Goal: Register for event/course

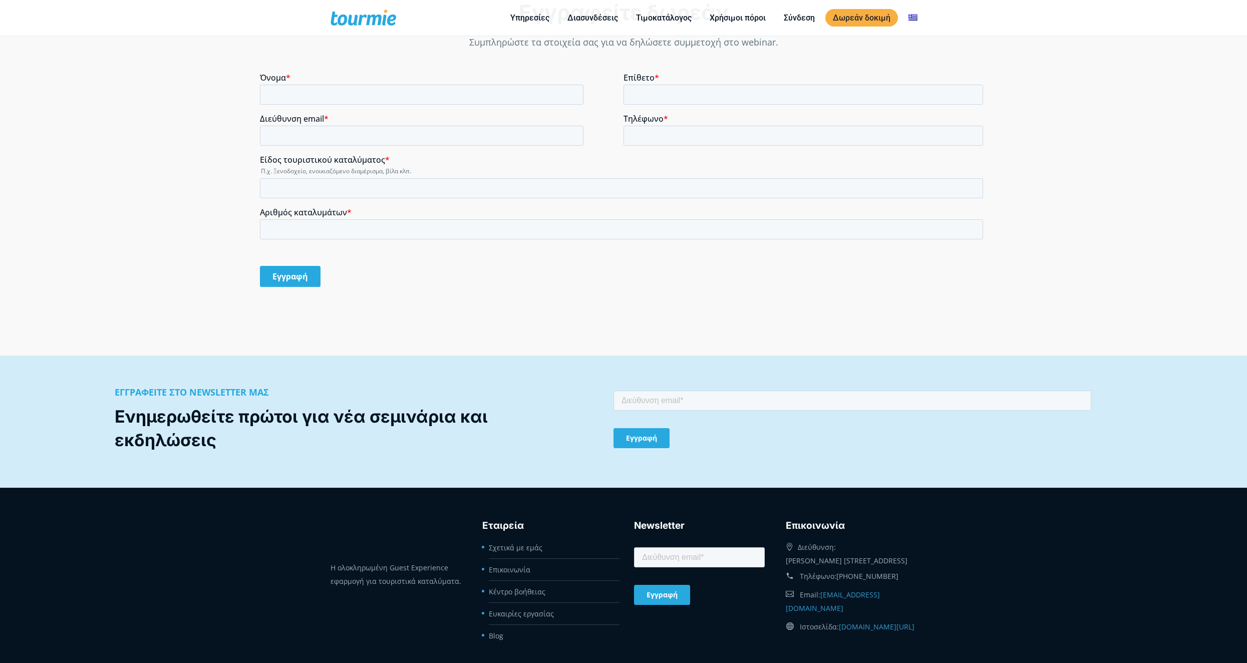
scroll to position [1036, 0]
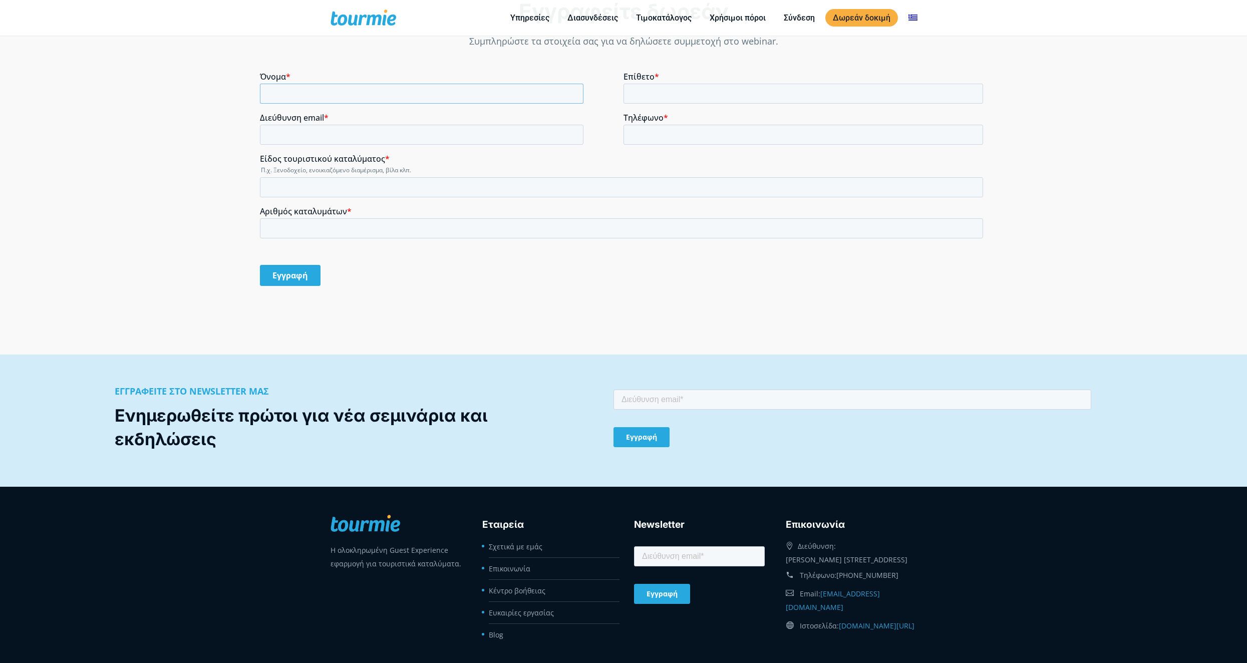
click at [328, 98] on input "Όνομα *" at bounding box center [421, 94] width 323 height 20
type input "[PERSON_NAME]"
click at [704, 99] on input "Επίθετο *" at bounding box center [802, 94] width 359 height 20
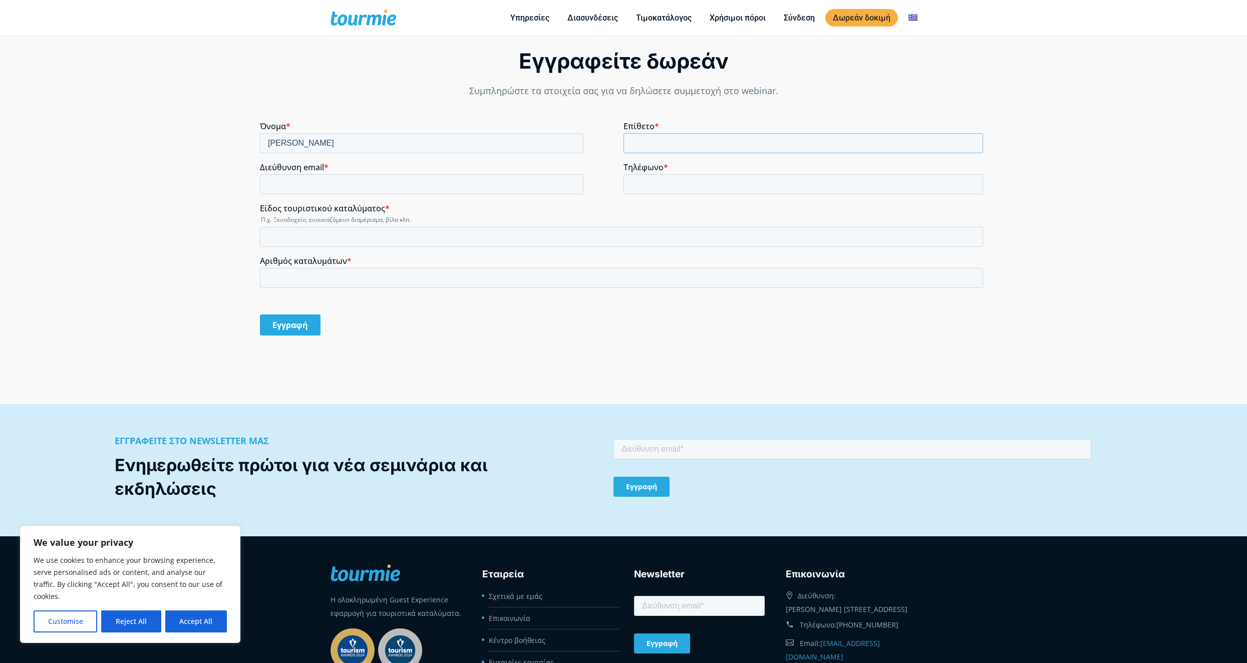
scroll to position [986, 0]
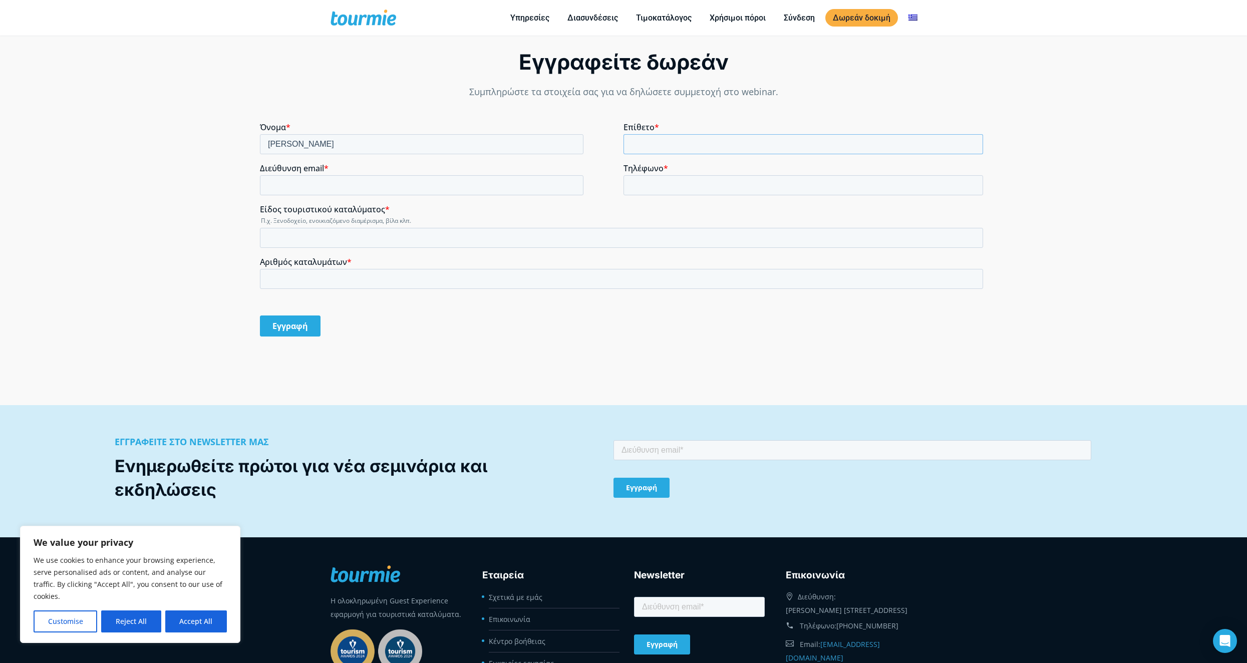
click at [698, 142] on input "Επίθετο *" at bounding box center [802, 144] width 359 height 20
click at [693, 138] on input "Επίθετο *" at bounding box center [802, 144] width 359 height 20
type input "Chatzichristos"
click at [385, 176] on input "Διεύθυνση email *" at bounding box center [421, 185] width 323 height 20
type input "[EMAIL_ADDRESS][DOMAIN_NAME]"
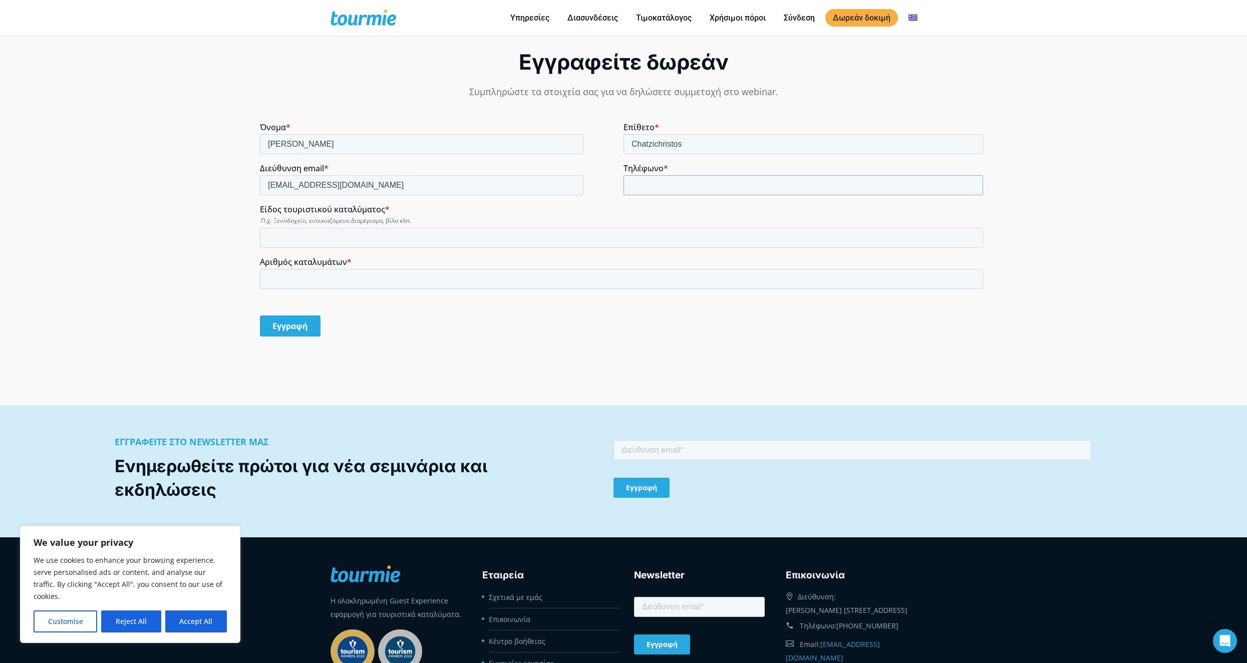
click at [653, 180] on input "Τηλέφωνο *" at bounding box center [802, 185] width 359 height 20
type input "[PHONE_NUMBER]"
click at [320, 240] on input "Είδος τουριστικού καταλύματος *" at bounding box center [621, 238] width 723 height 20
type input "SUITES"
click at [321, 281] on input "Αριθμός καταλυμάτων *" at bounding box center [621, 279] width 723 height 20
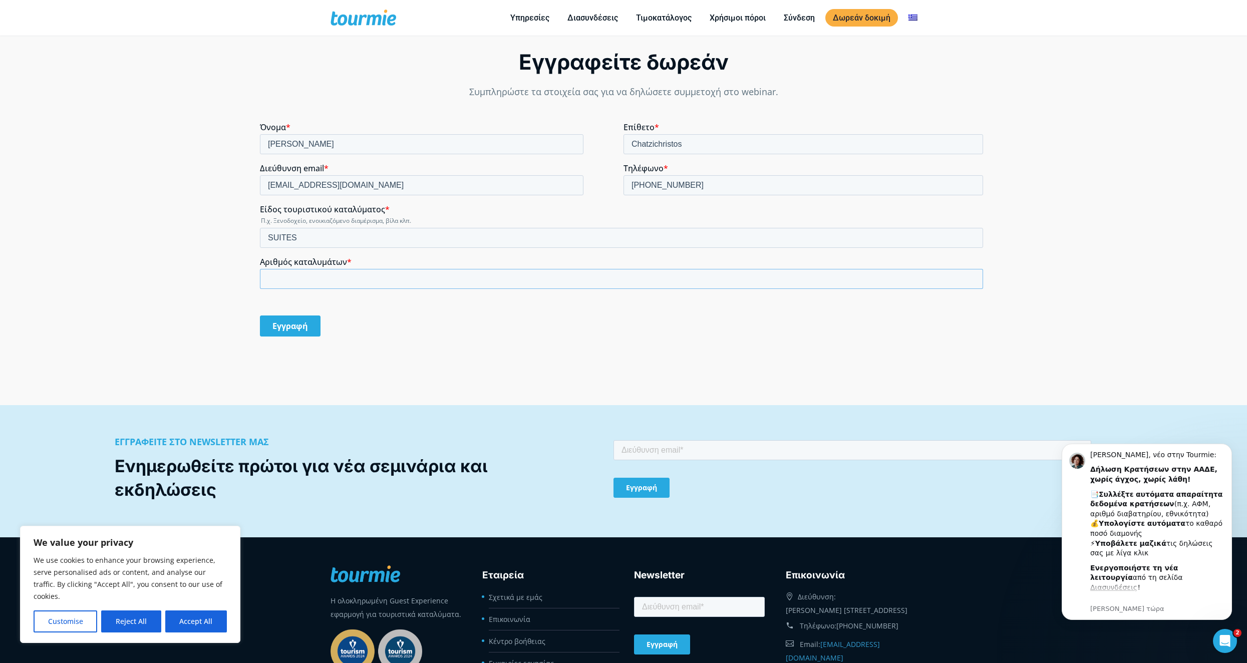
scroll to position [0, 0]
type input "3"
click at [497, 343] on div "Εγγραφή" at bounding box center [623, 326] width 727 height 38
click at [138, 618] on button "Reject All" at bounding box center [131, 621] width 60 height 22
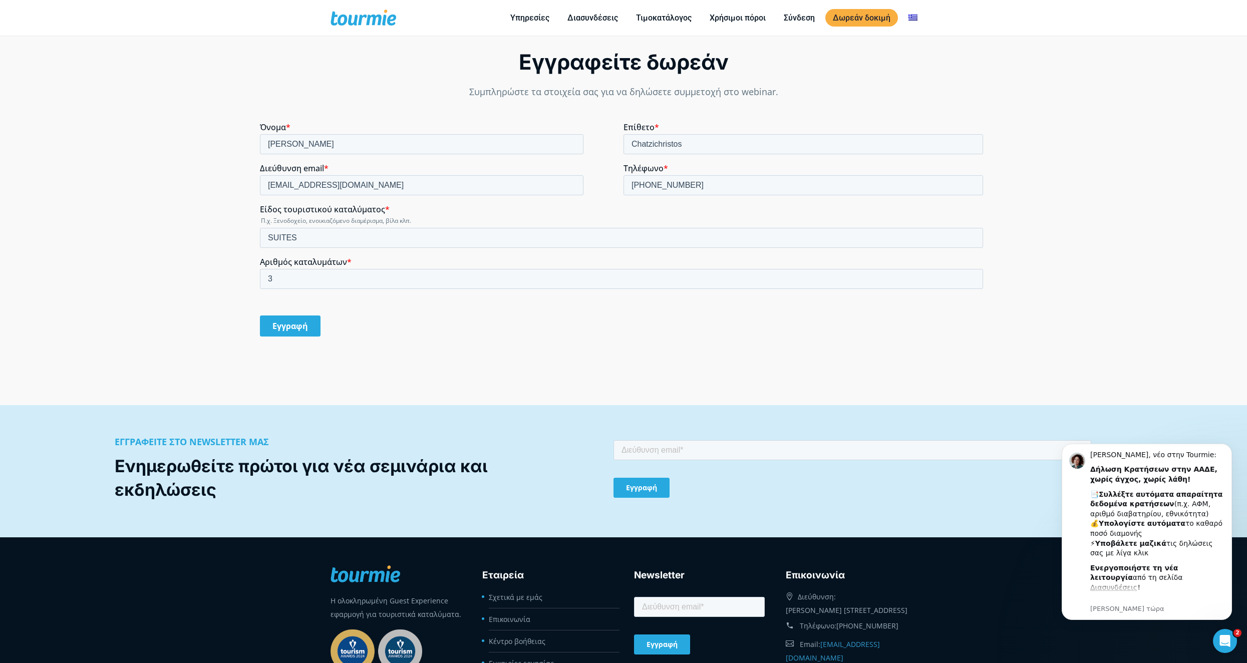
click at [289, 328] on input "Εγγραφή" at bounding box center [290, 325] width 61 height 21
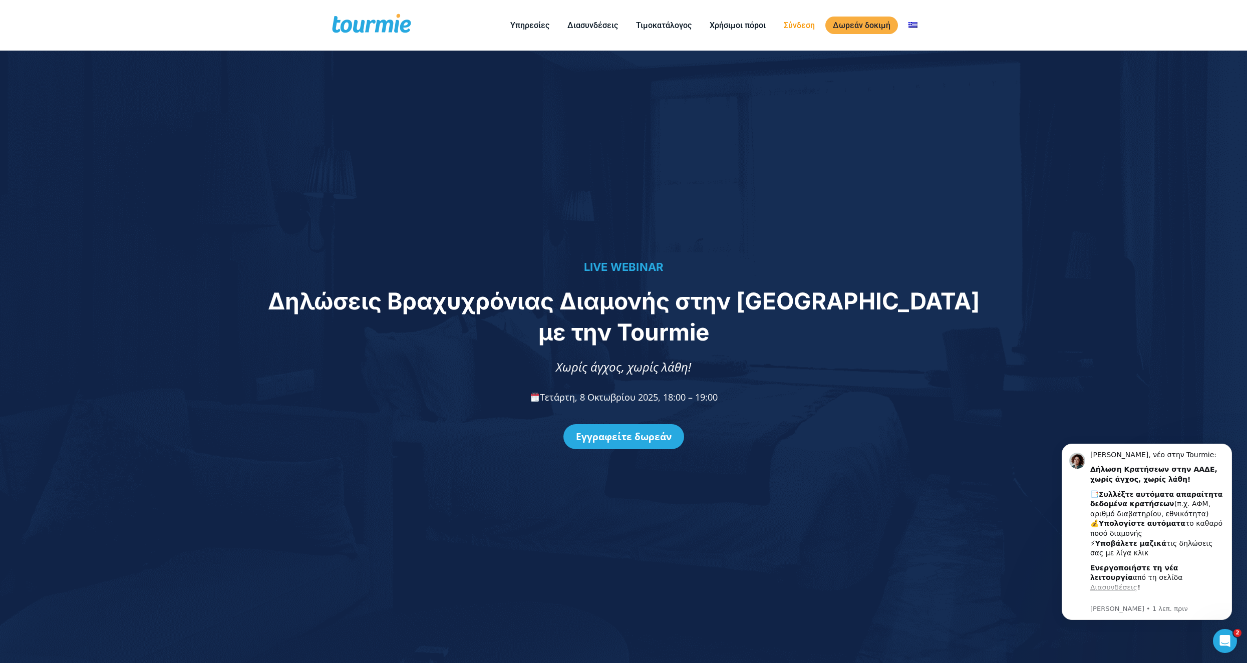
click at [796, 28] on link "Σύνδεση" at bounding box center [799, 25] width 46 height 13
